Goal: Information Seeking & Learning: Learn about a topic

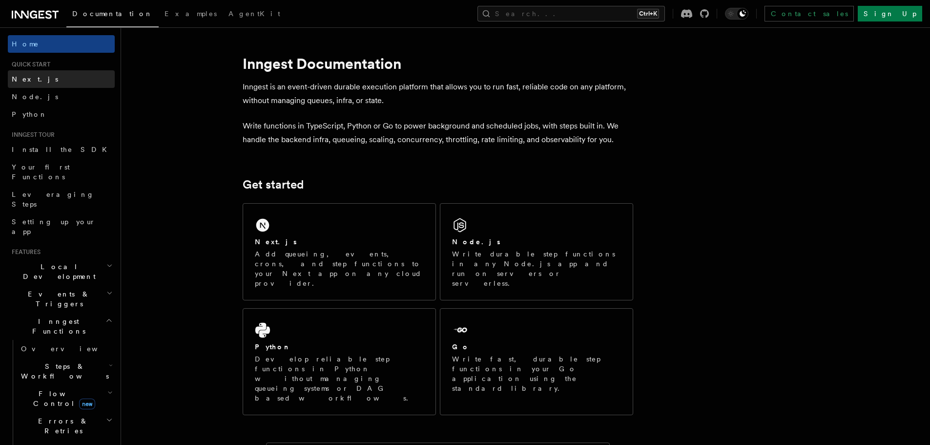
click at [45, 76] on link "Next.js" at bounding box center [61, 79] width 107 height 18
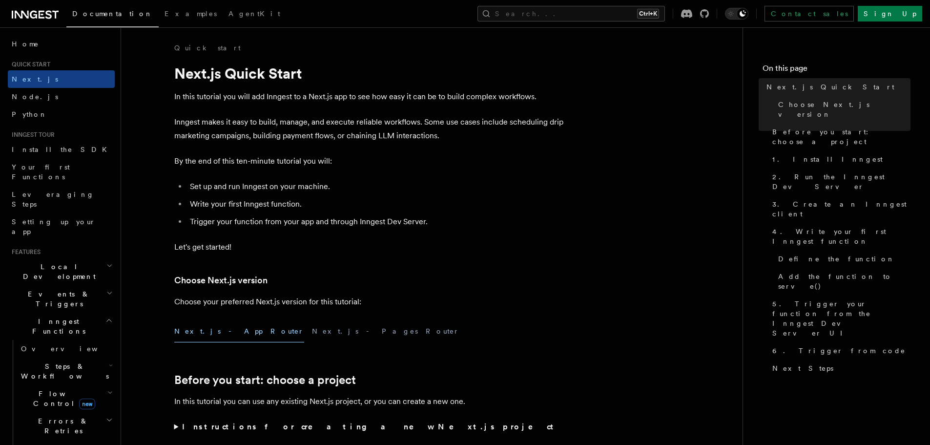
click at [237, 142] on p "Inngest makes it easy to build, manage, and execute reliable workflows. Some us…" at bounding box center [369, 128] width 391 height 27
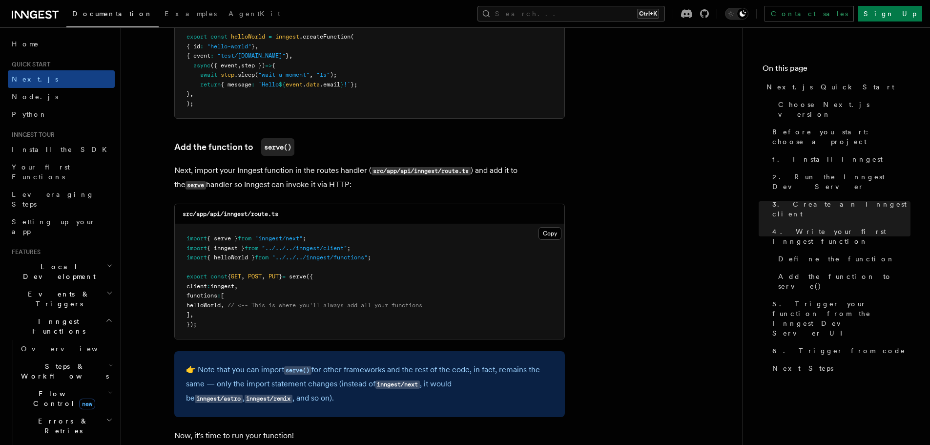
scroll to position [1829, 0]
click at [209, 304] on span "helloWorld" at bounding box center [204, 304] width 34 height 7
copy span "helloWorld"
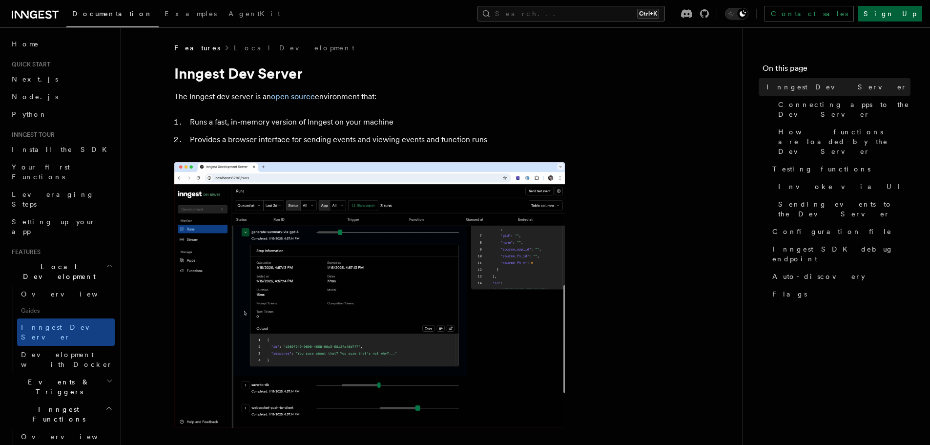
click at [915, 10] on link "Sign Up" at bounding box center [890, 14] width 64 height 16
